Goal: Find specific page/section: Find specific page/section

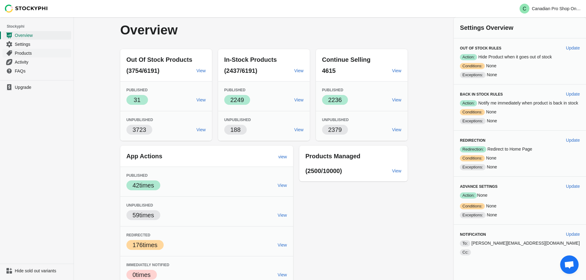
drag, startPoint x: 29, startPoint y: 52, endPoint x: 36, endPoint y: 52, distance: 7.4
click at [29, 52] on span "Products" at bounding box center [42, 53] width 55 height 6
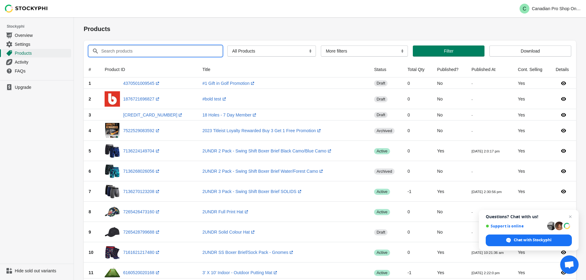
click at [166, 49] on input "Search products" at bounding box center [156, 51] width 111 height 11
paste input "[PERSON_NAME] Phantom Black 11"
type input "[PERSON_NAME] Phantom Black 11"
click at [438, 47] on button "Filter" at bounding box center [449, 51] width 72 height 11
